Goal: Task Accomplishment & Management: Complete application form

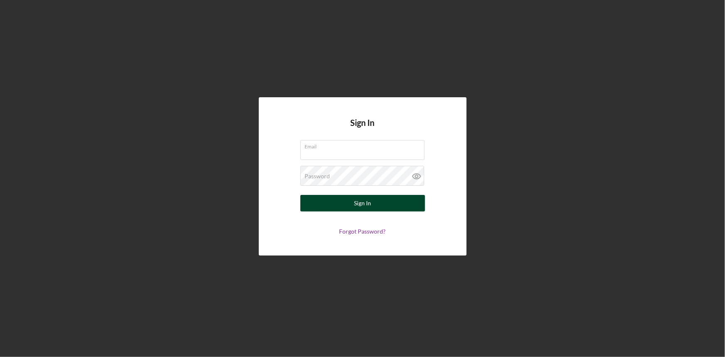
type input "[EMAIL_ADDRESS][DOMAIN_NAME]"
click at [353, 207] on button "Sign In" at bounding box center [363, 203] width 125 height 17
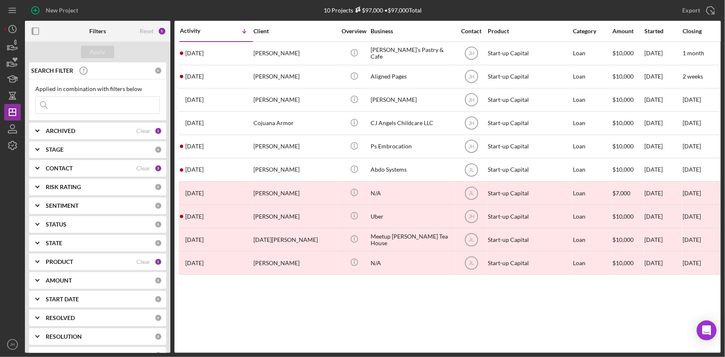
click at [68, 261] on b "PRODUCT" at bounding box center [59, 262] width 27 height 7
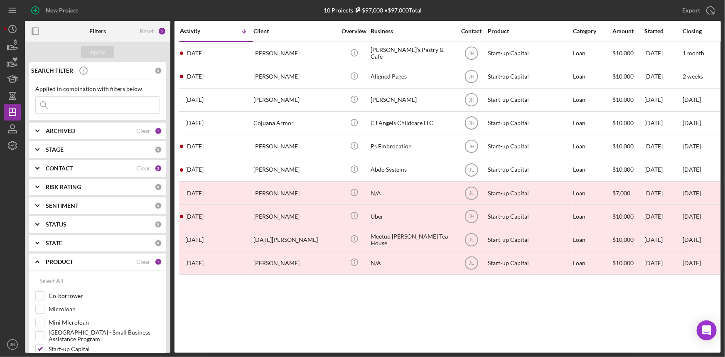
scroll to position [113, 0]
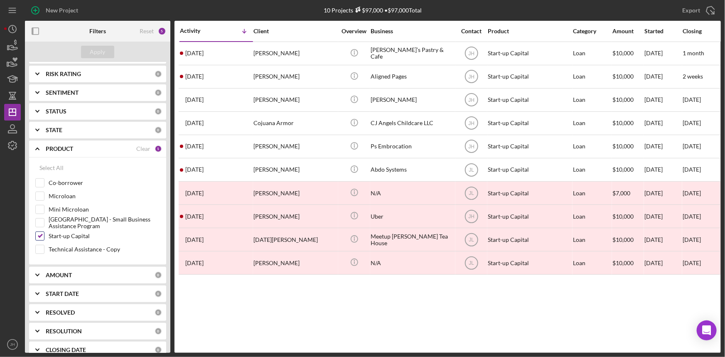
click at [69, 236] on label "Start-up Capital" at bounding box center [104, 236] width 111 height 8
click at [44, 236] on input "Start-up Capital" at bounding box center [40, 236] width 8 height 8
click at [76, 236] on label "Start-up Capital" at bounding box center [104, 236] width 111 height 8
click at [44, 236] on input "Start-up Capital" at bounding box center [40, 236] width 8 height 8
checkbox input "true"
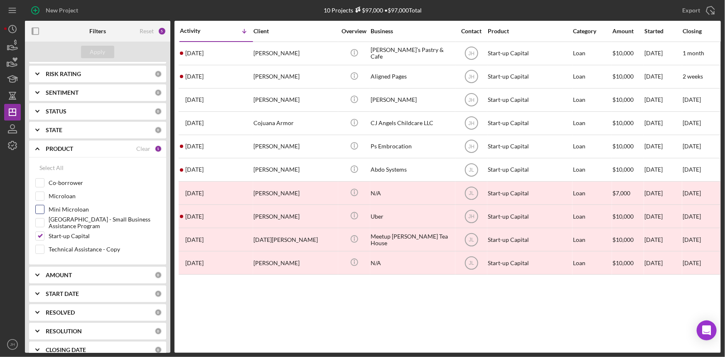
click at [71, 210] on label "Mini Microloan" at bounding box center [104, 209] width 111 height 8
click at [44, 210] on input "Mini Microloan" at bounding box center [40, 209] width 8 height 8
checkbox input "true"
click at [71, 237] on label "Start-up Capital" at bounding box center [104, 236] width 111 height 8
click at [44, 237] on input "Start-up Capital" at bounding box center [40, 236] width 8 height 8
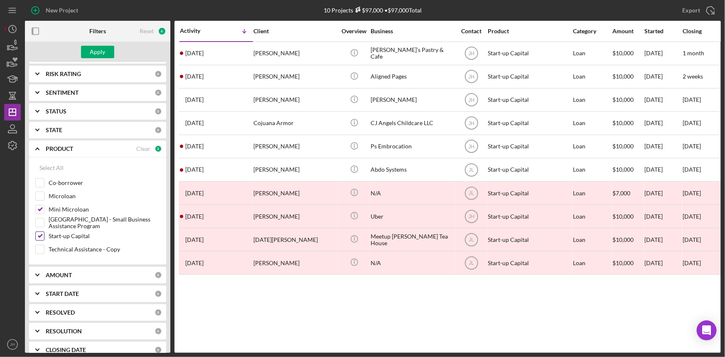
checkbox input "false"
click at [94, 52] on div "Apply" at bounding box center [97, 52] width 15 height 12
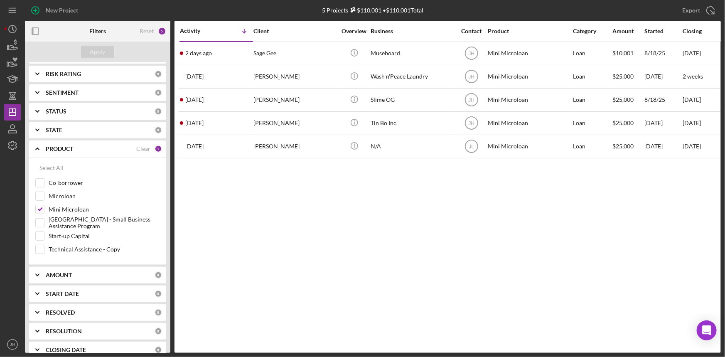
drag, startPoint x: 422, startPoint y: 250, endPoint x: 415, endPoint y: 248, distance: 7.4
click at [422, 250] on div "Activity Icon/Table Sort Arrow Client Overview Business Contact Product Categor…" at bounding box center [448, 187] width 547 height 332
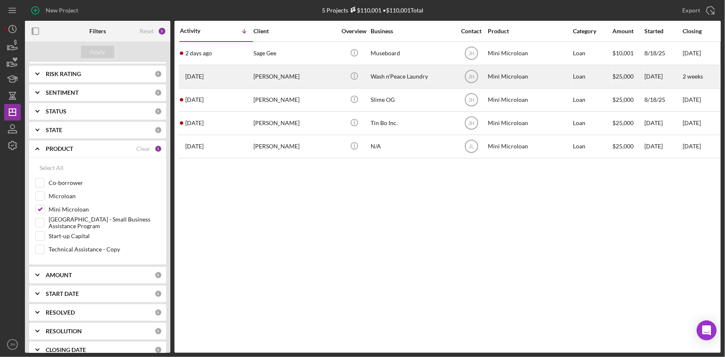
click at [318, 83] on div "[PERSON_NAME]" at bounding box center [295, 77] width 83 height 22
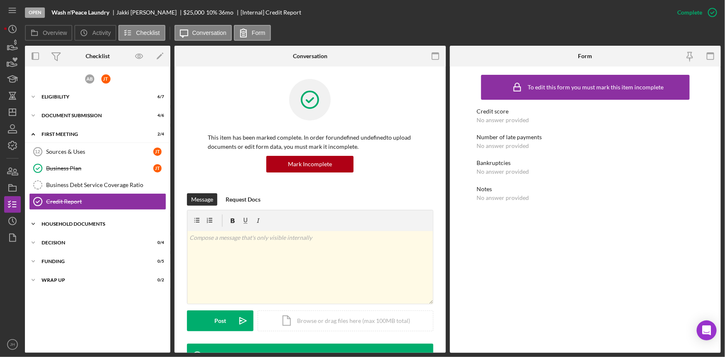
click at [83, 225] on div "Household Documents" at bounding box center [101, 224] width 118 height 5
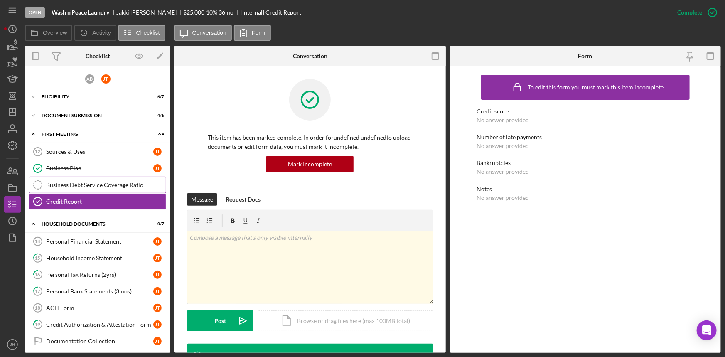
scroll to position [37, 0]
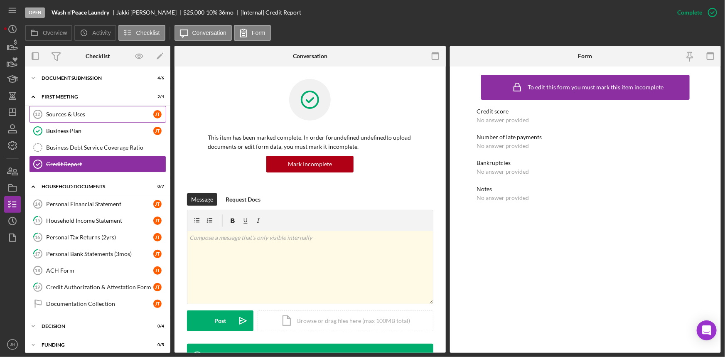
click at [112, 116] on div "Sources & Uses" at bounding box center [99, 114] width 107 height 7
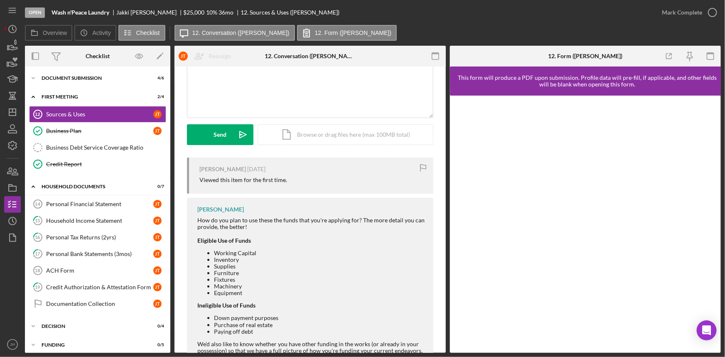
scroll to position [113, 0]
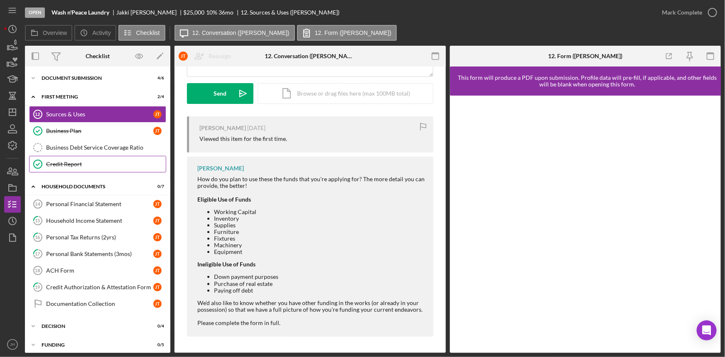
click at [93, 161] on div "Credit Report" at bounding box center [106, 164] width 120 height 7
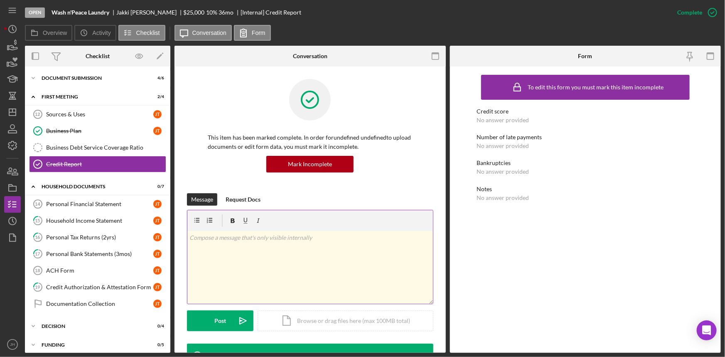
scroll to position [176, 0]
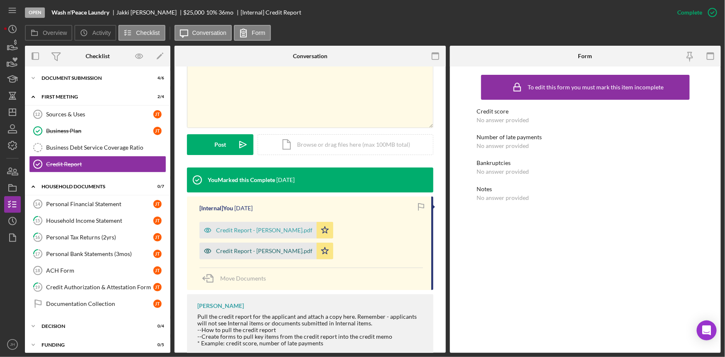
click at [313, 248] on div "Credit Report - [PERSON_NAME].pdf" at bounding box center [264, 251] width 96 height 7
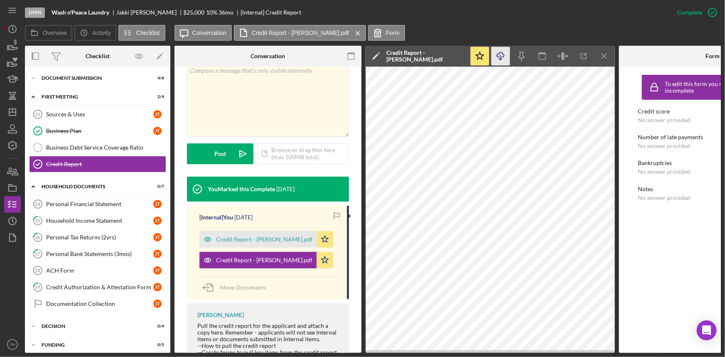
click at [507, 57] on icon "Icon/Download" at bounding box center [501, 56] width 19 height 19
click at [239, 236] on div "Credit Report - [PERSON_NAME].pdf" at bounding box center [264, 239] width 96 height 7
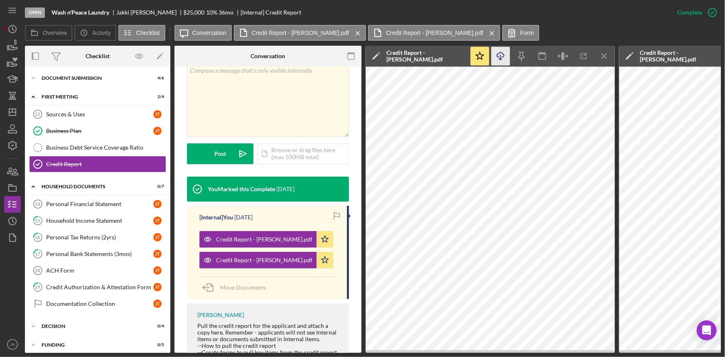
click at [507, 58] on icon "Icon/Download" at bounding box center [501, 56] width 19 height 19
click at [109, 208] on link "Personal Financial Statement 14 Personal Financial Statement J T" at bounding box center [97, 204] width 137 height 17
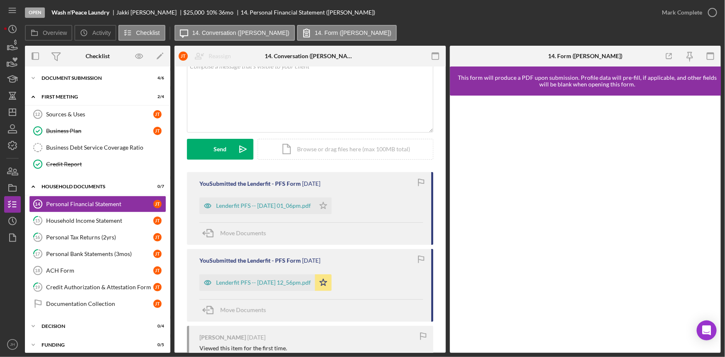
scroll to position [54, 0]
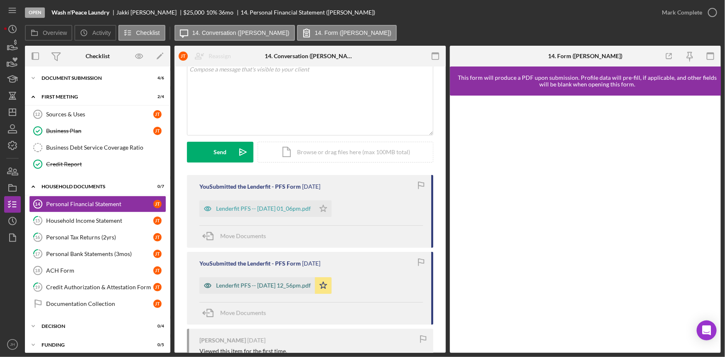
click at [293, 281] on div "Lenderfit PFS -- 2025-10-03 12_56pm.pdf" at bounding box center [258, 285] width 116 height 17
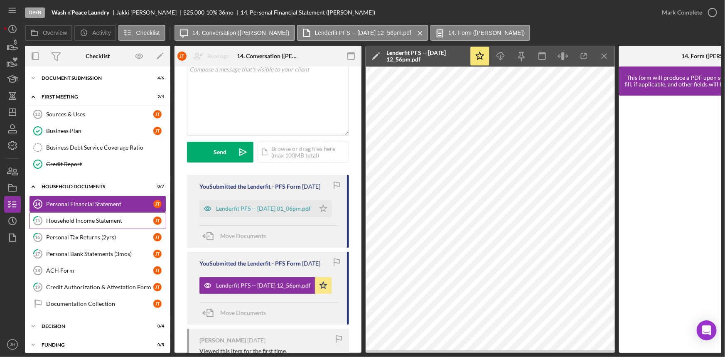
click at [64, 215] on link "15 Household Income Statement J T" at bounding box center [97, 220] width 137 height 17
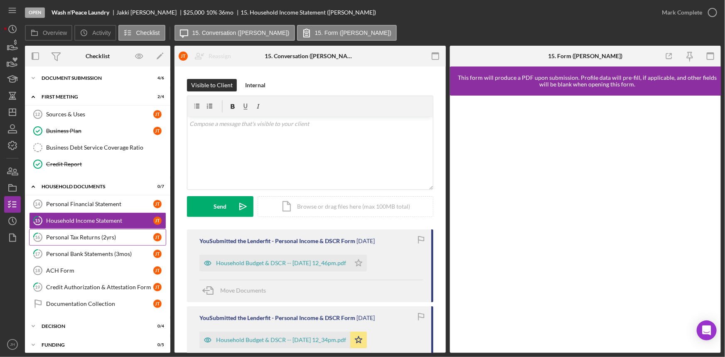
click at [71, 237] on div "Personal Tax Returns (2yrs)" at bounding box center [99, 237] width 107 height 7
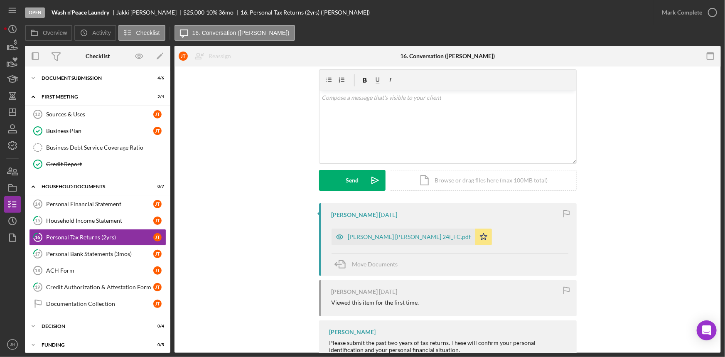
scroll to position [53, 0]
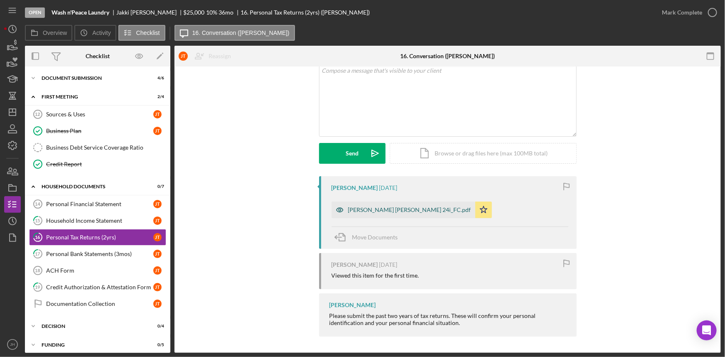
click at [380, 209] on div "[PERSON_NAME] [PERSON_NAME] 24i_FC.pdf" at bounding box center [409, 210] width 123 height 7
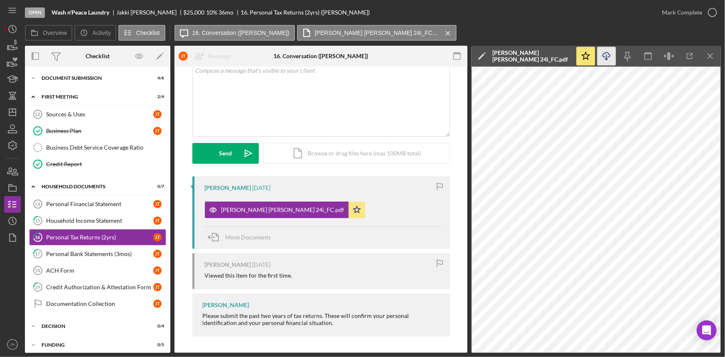
click at [611, 59] on icon "Icon/Download" at bounding box center [607, 56] width 19 height 19
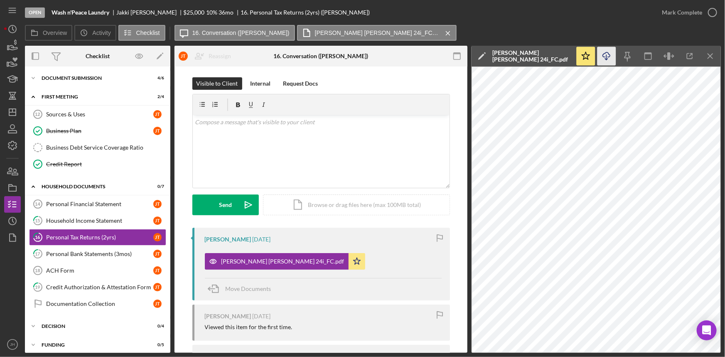
scroll to position [0, 0]
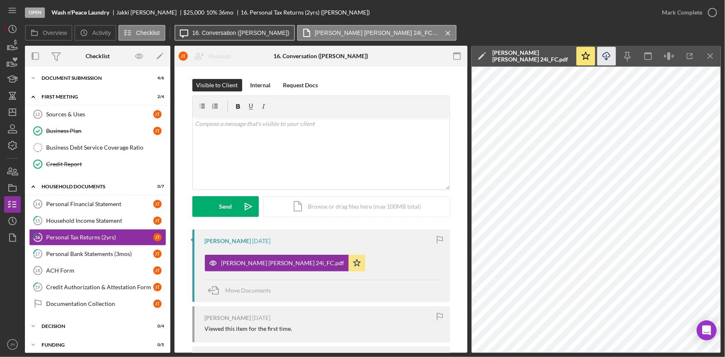
click at [216, 31] on label "16. Conversation ([PERSON_NAME])" at bounding box center [240, 33] width 97 height 7
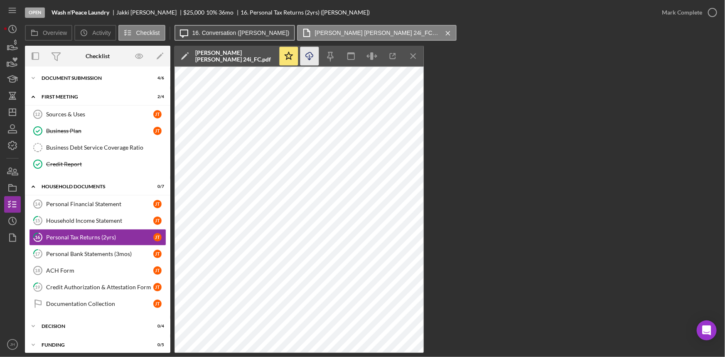
click at [216, 31] on label "16. Conversation ([PERSON_NAME])" at bounding box center [240, 33] width 97 height 7
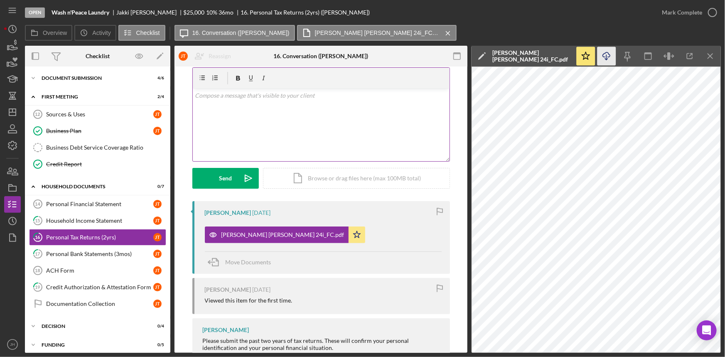
scroll to position [53, 0]
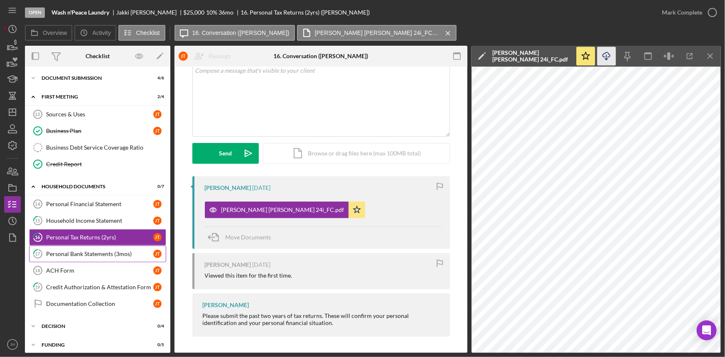
click at [97, 254] on div "Personal Bank Statements (3mos)" at bounding box center [99, 254] width 107 height 7
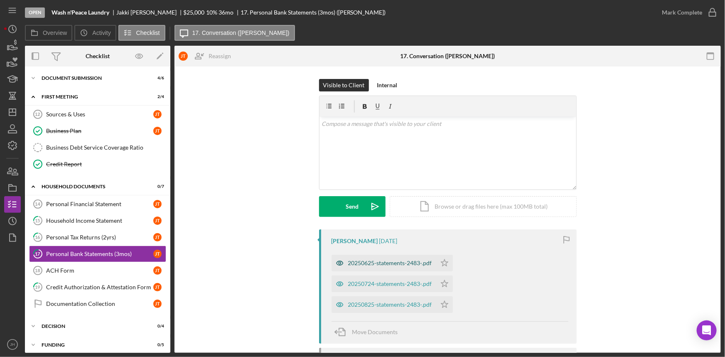
click at [408, 267] on div "20250625-statements-2483-.pdf" at bounding box center [384, 263] width 105 height 17
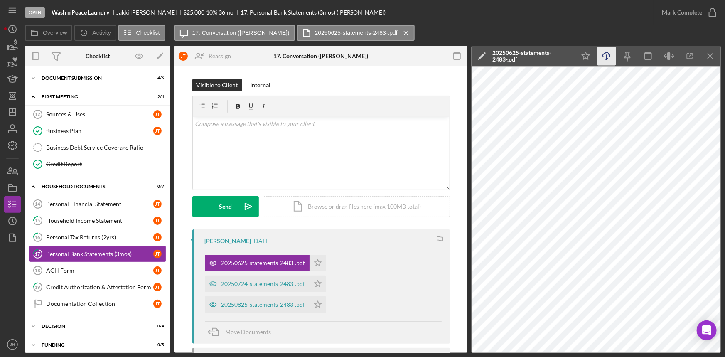
click at [611, 61] on icon "Icon/Download" at bounding box center [607, 56] width 19 height 19
click at [278, 287] on div "20250724-statements-2483-.pdf" at bounding box center [264, 284] width 84 height 7
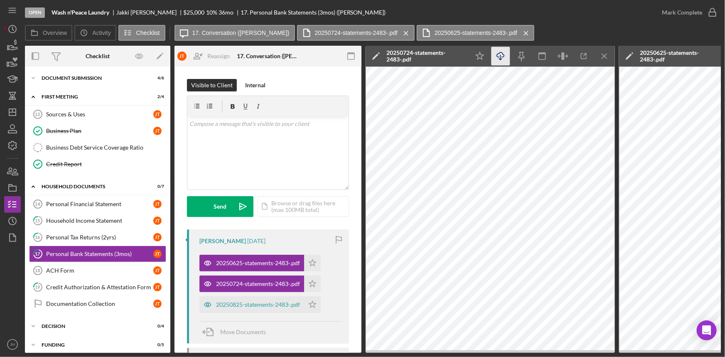
click at [499, 56] on icon "Icon/Download" at bounding box center [501, 56] width 19 height 19
click at [269, 306] on div "20250825-statements-2483-.pdf" at bounding box center [258, 304] width 84 height 7
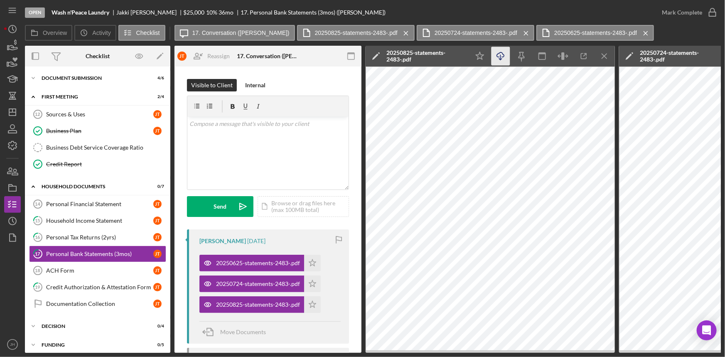
click at [509, 58] on icon "Icon/Download" at bounding box center [501, 56] width 19 height 19
click at [315, 265] on icon "Icon/Star" at bounding box center [312, 263] width 17 height 17
click at [313, 283] on icon "Icon/Star" at bounding box center [312, 284] width 17 height 17
click at [316, 305] on icon "Icon/Star" at bounding box center [312, 304] width 17 height 17
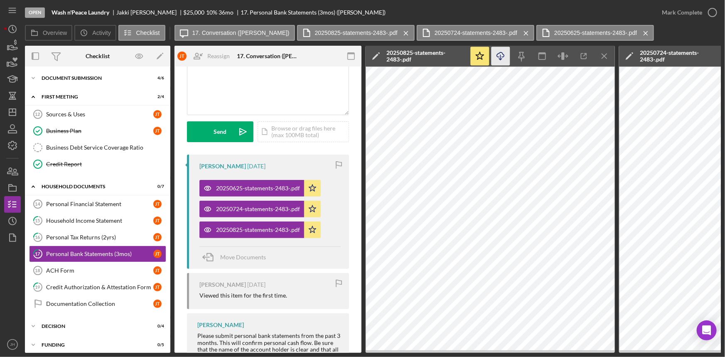
scroll to position [75, 0]
click at [92, 275] on link "ACH Form 18 ACH Form J T" at bounding box center [97, 270] width 137 height 17
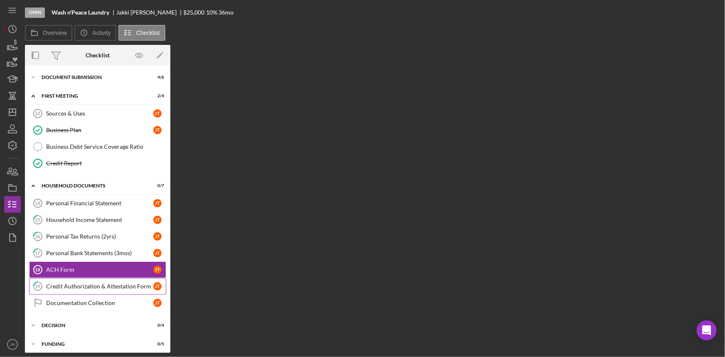
click at [96, 285] on div "Credit Authorization & Attestation Form" at bounding box center [99, 286] width 107 height 7
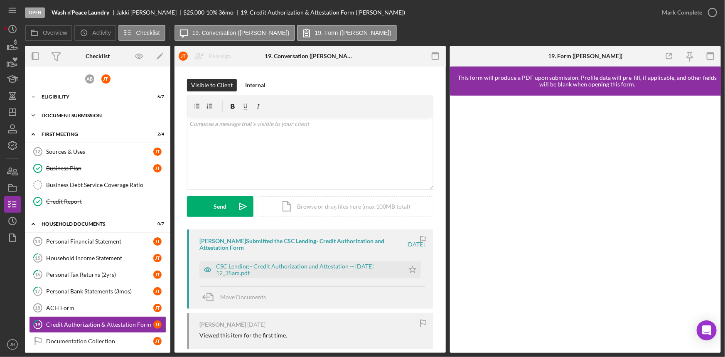
click at [81, 120] on div "Icon/Expander Document Submission 4 / 6" at bounding box center [97, 115] width 145 height 17
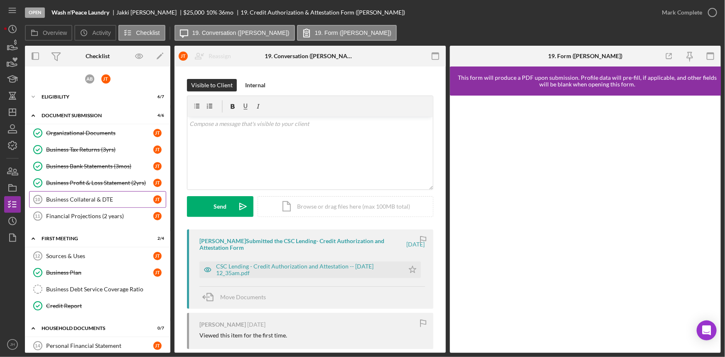
click at [90, 203] on link "Business Collateral & DTE 10 Business Collateral & DTE J T" at bounding box center [97, 199] width 137 height 17
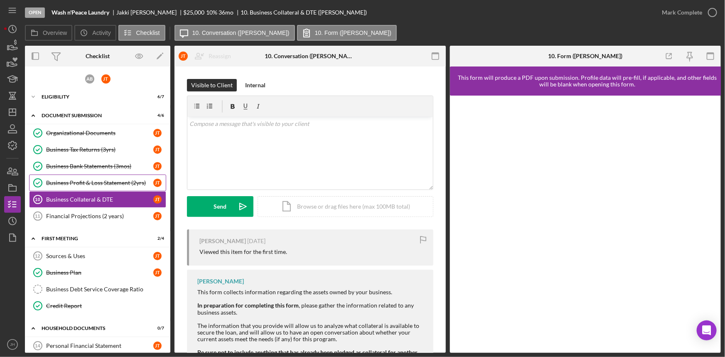
click at [95, 185] on div "Business Profit & Loss Statement (2yrs)" at bounding box center [99, 183] width 107 height 7
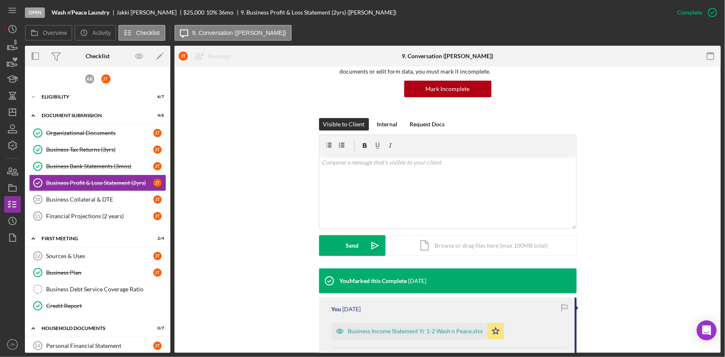
scroll to position [189, 0]
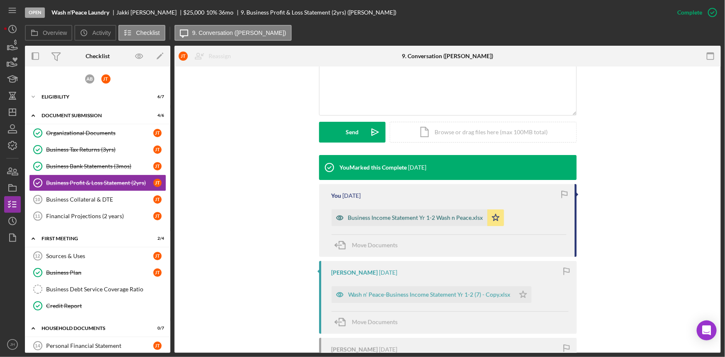
click at [358, 217] on div "Business Income Statement Yr 1-2 Wash n Peace.xlsx" at bounding box center [415, 218] width 135 height 7
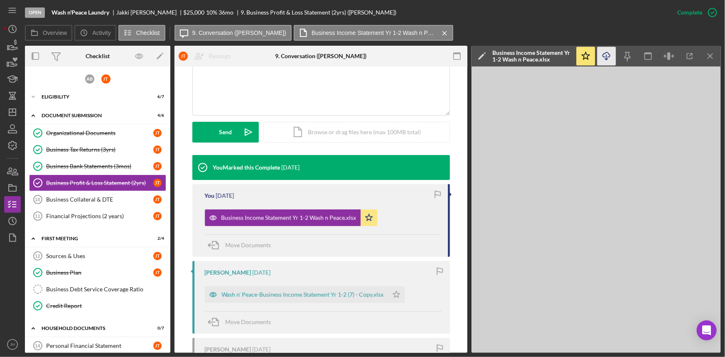
click at [611, 54] on icon "Icon/Download" at bounding box center [607, 56] width 19 height 19
click at [98, 218] on div "Financial Projections (2 years)" at bounding box center [99, 216] width 107 height 7
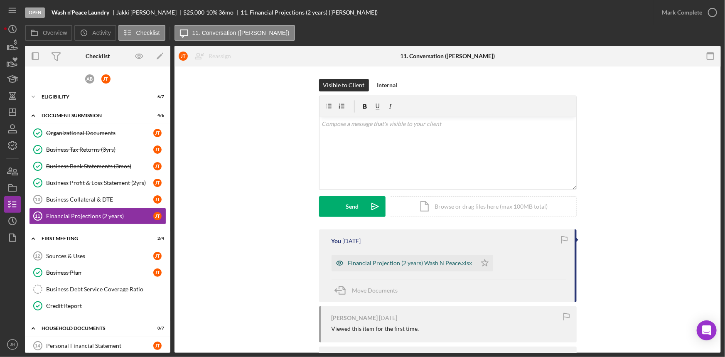
click at [383, 265] on div "Financial Projection (2 years) Wash N Peace.xlsx" at bounding box center [410, 263] width 124 height 7
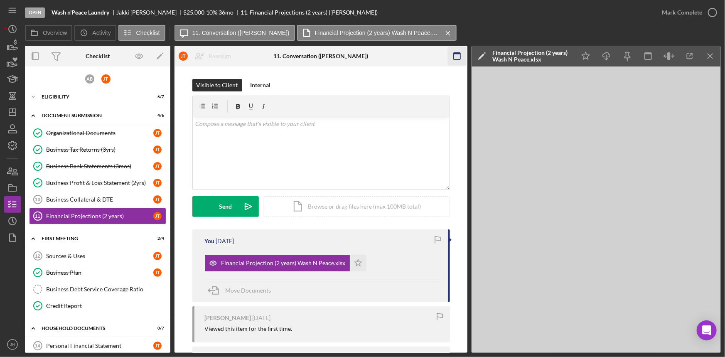
click at [460, 58] on icon "button" at bounding box center [457, 56] width 19 height 19
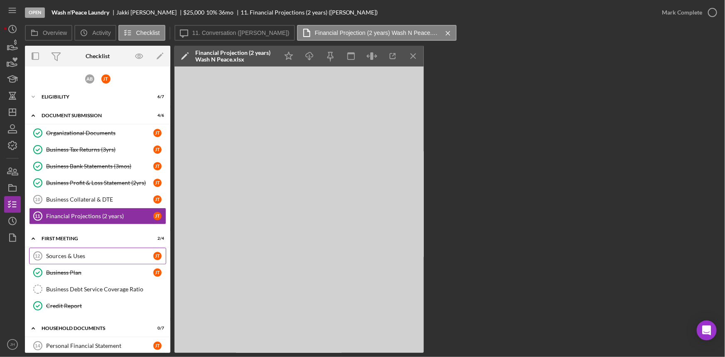
scroll to position [37, 0]
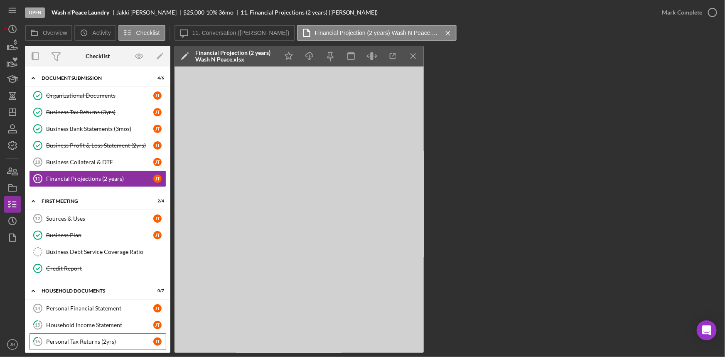
click at [76, 339] on div "Personal Tax Returns (2yrs)" at bounding box center [99, 341] width 107 height 7
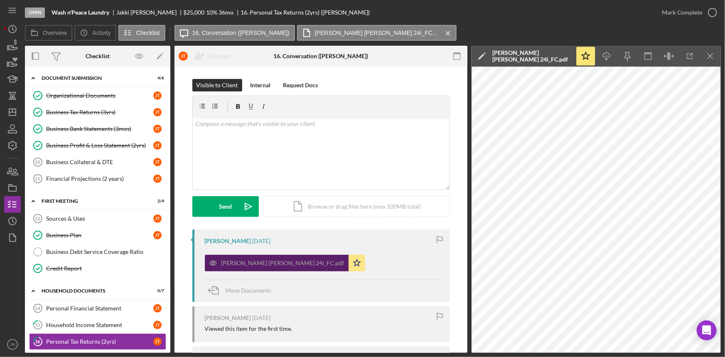
click at [262, 263] on div "[PERSON_NAME] [PERSON_NAME] 24i_FC.pdf" at bounding box center [283, 263] width 123 height 7
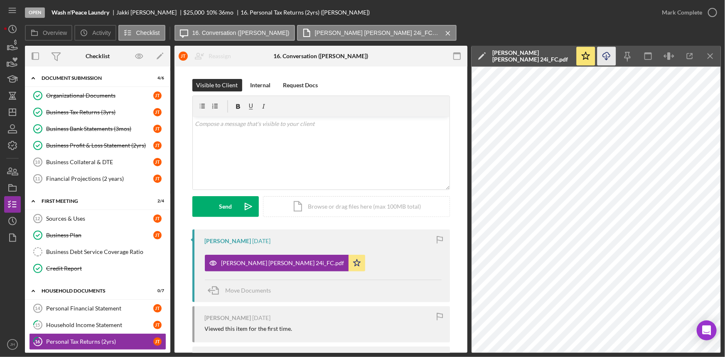
click at [608, 60] on icon "Icon/Download" at bounding box center [607, 56] width 19 height 19
click at [696, 58] on icon "button" at bounding box center [690, 56] width 19 height 19
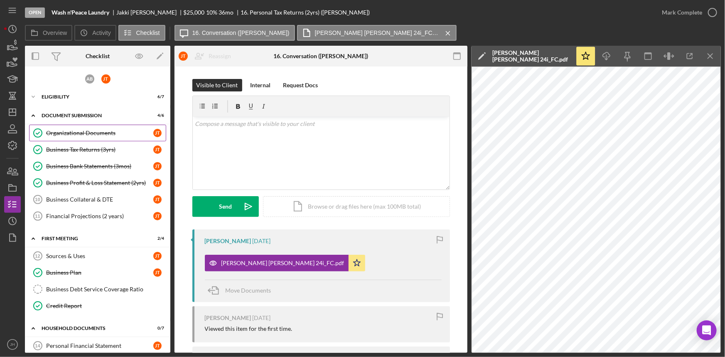
scroll to position [37, 0]
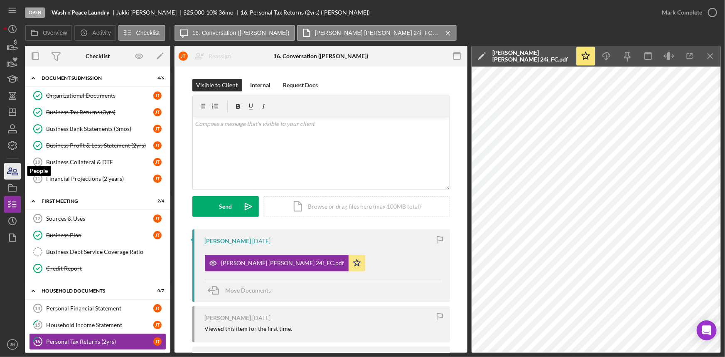
click at [20, 172] on icon "button" at bounding box center [12, 171] width 21 height 21
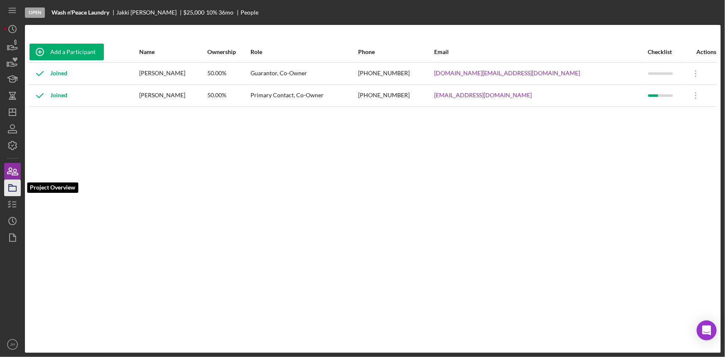
click at [10, 193] on icon "button" at bounding box center [12, 188] width 21 height 21
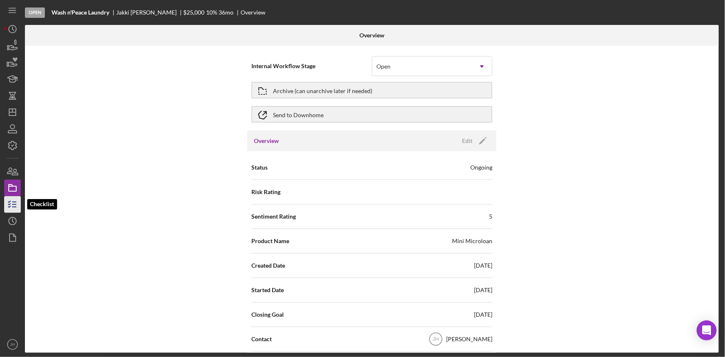
click at [10, 207] on icon "button" at bounding box center [12, 204] width 21 height 21
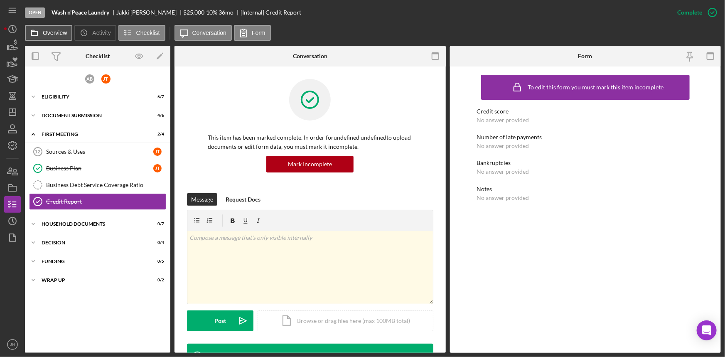
click at [41, 27] on icon at bounding box center [34, 33] width 17 height 17
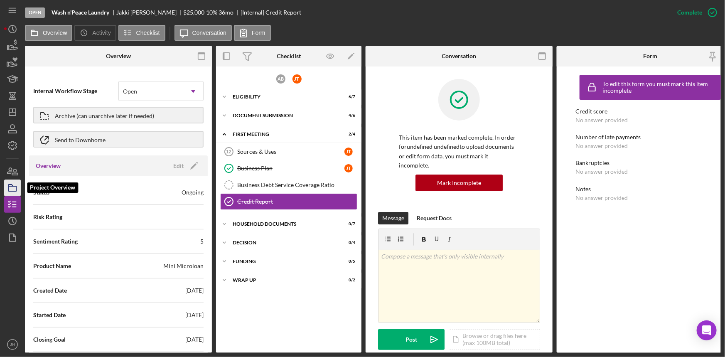
click at [20, 189] on icon "button" at bounding box center [12, 188] width 21 height 21
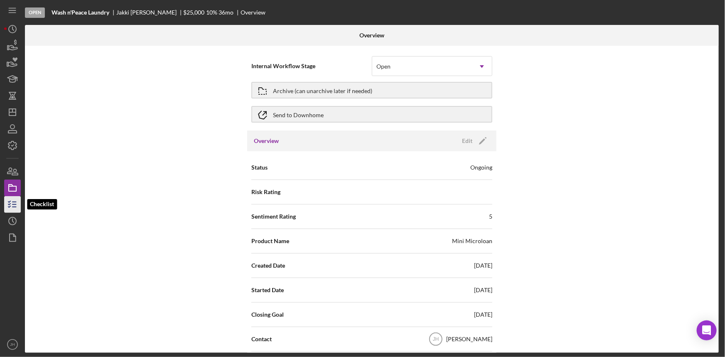
click at [12, 201] on icon "button" at bounding box center [12, 204] width 21 height 21
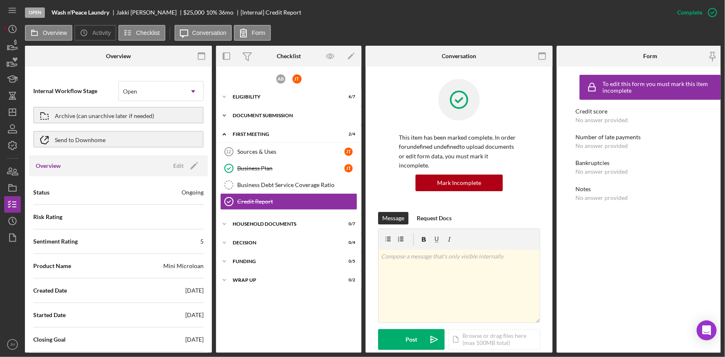
click at [260, 120] on div "Icon/Expander Document Submission 4 / 6" at bounding box center [288, 115] width 145 height 17
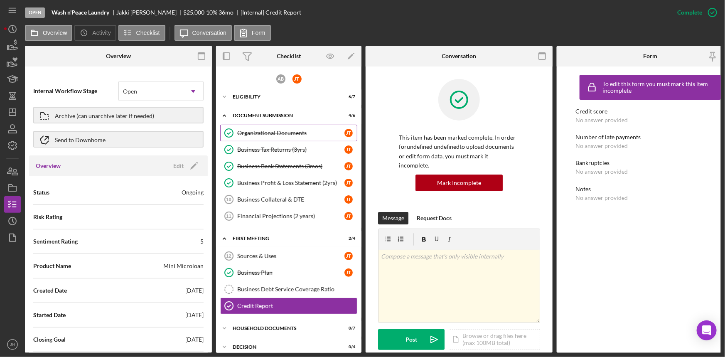
click at [277, 133] on div "Organizational Documents" at bounding box center [290, 133] width 107 height 7
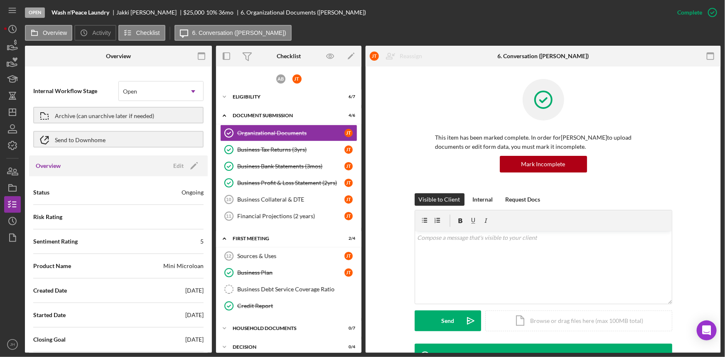
click at [206, 57] on icon "button" at bounding box center [201, 56] width 19 height 19
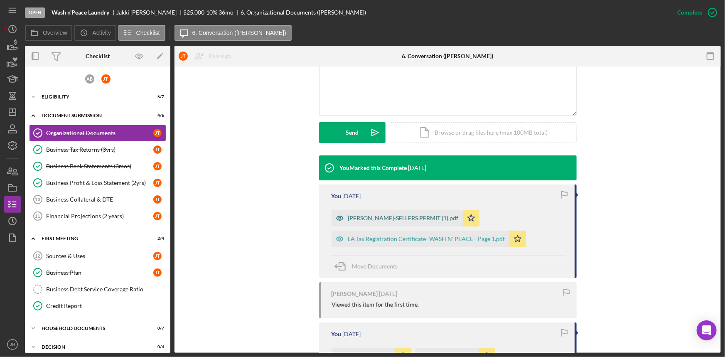
scroll to position [189, 0]
click at [421, 218] on div "[PERSON_NAME]-SELLERS PERMIT (1).pdf" at bounding box center [403, 218] width 111 height 7
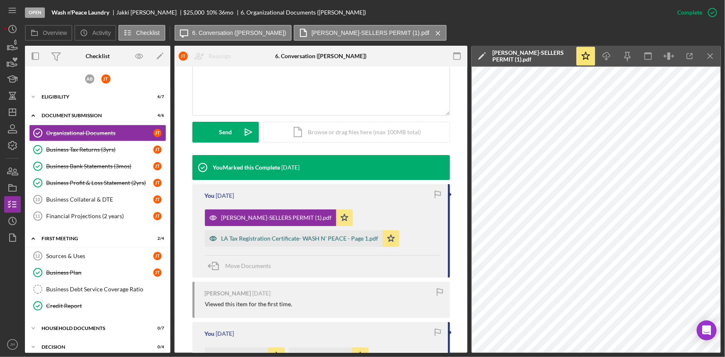
click at [316, 239] on div "LA Tax Registration Certificate- WASH N' PEACE - Page 1.pdf" at bounding box center [300, 238] width 157 height 7
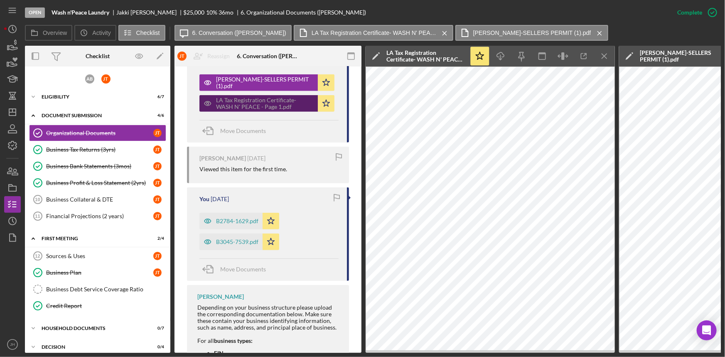
scroll to position [312, 0]
